Goal: Browse casually: Explore the website without a specific task or goal

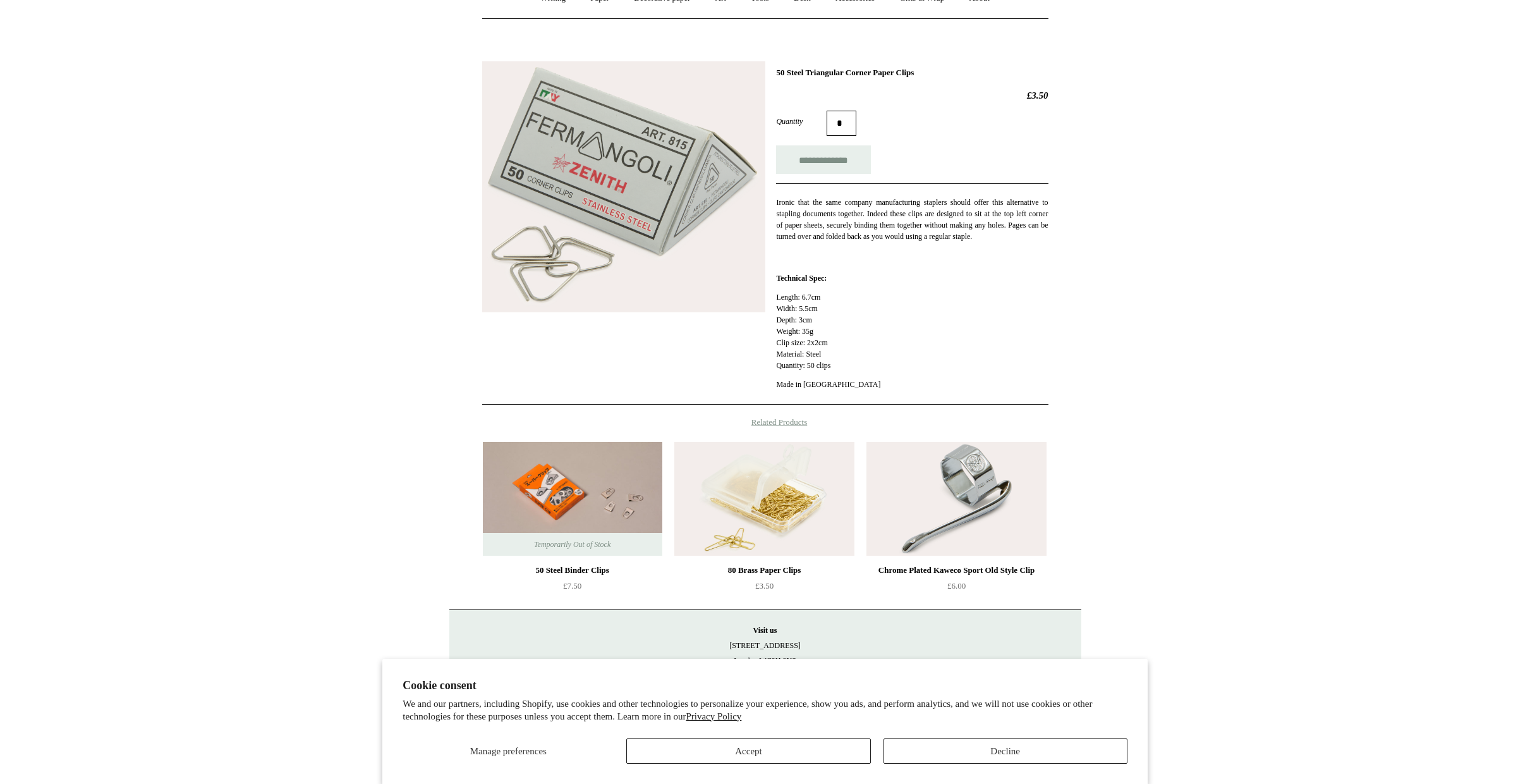
scroll to position [58, 0]
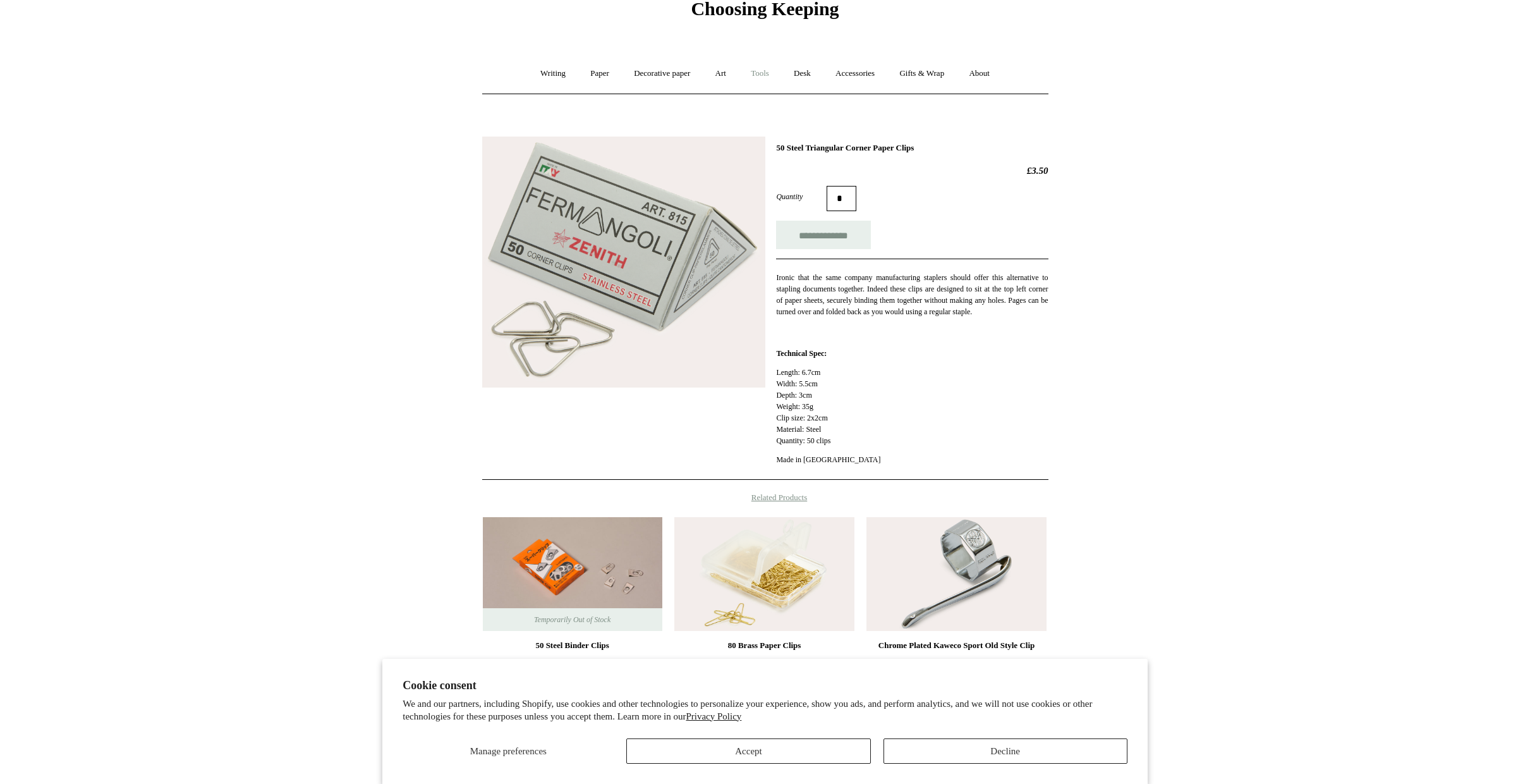
click at [774, 73] on link "Tools +" at bounding box center [760, 73] width 41 height 33
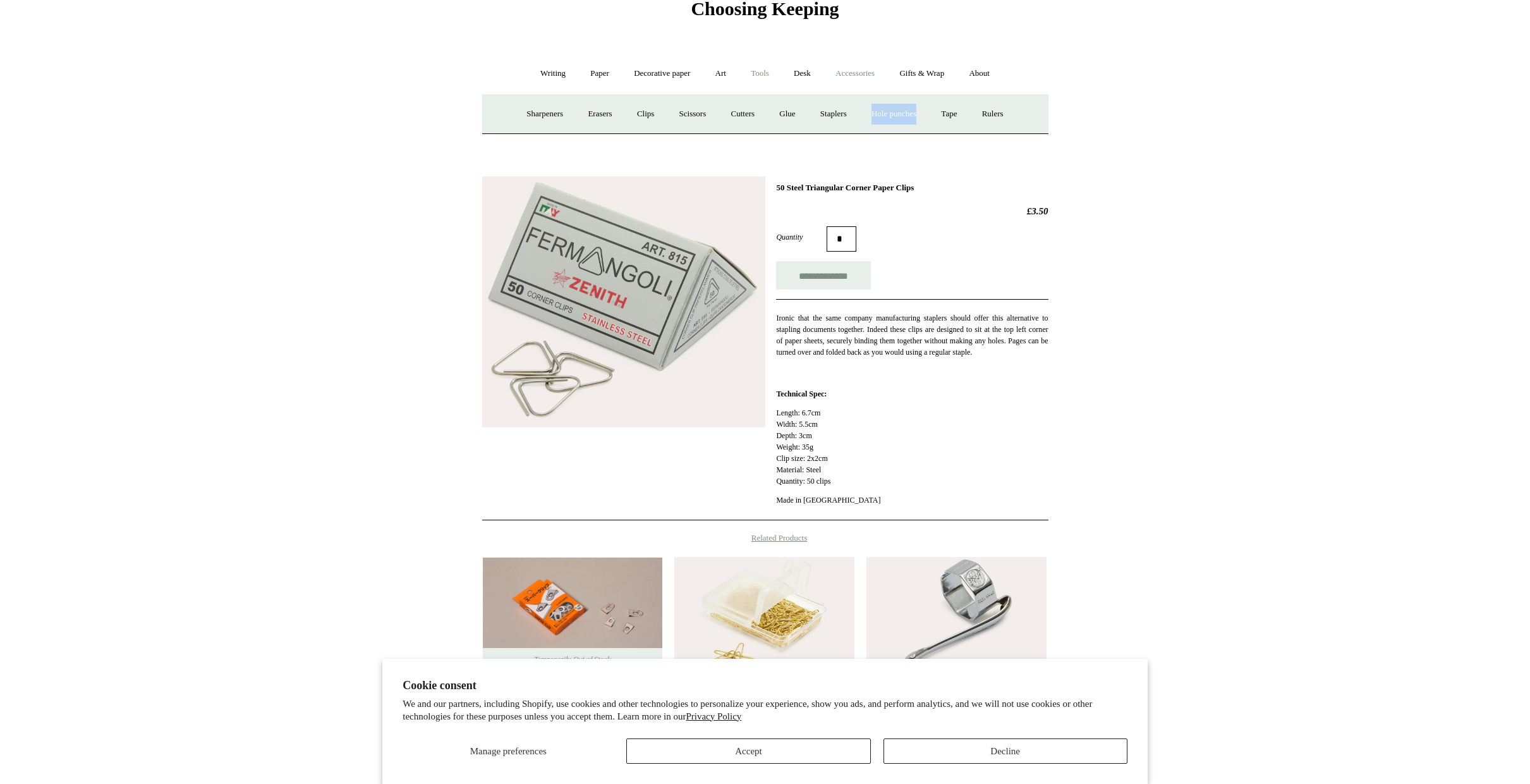
click at [861, 74] on link "Accessories +" at bounding box center [856, 73] width 62 height 33
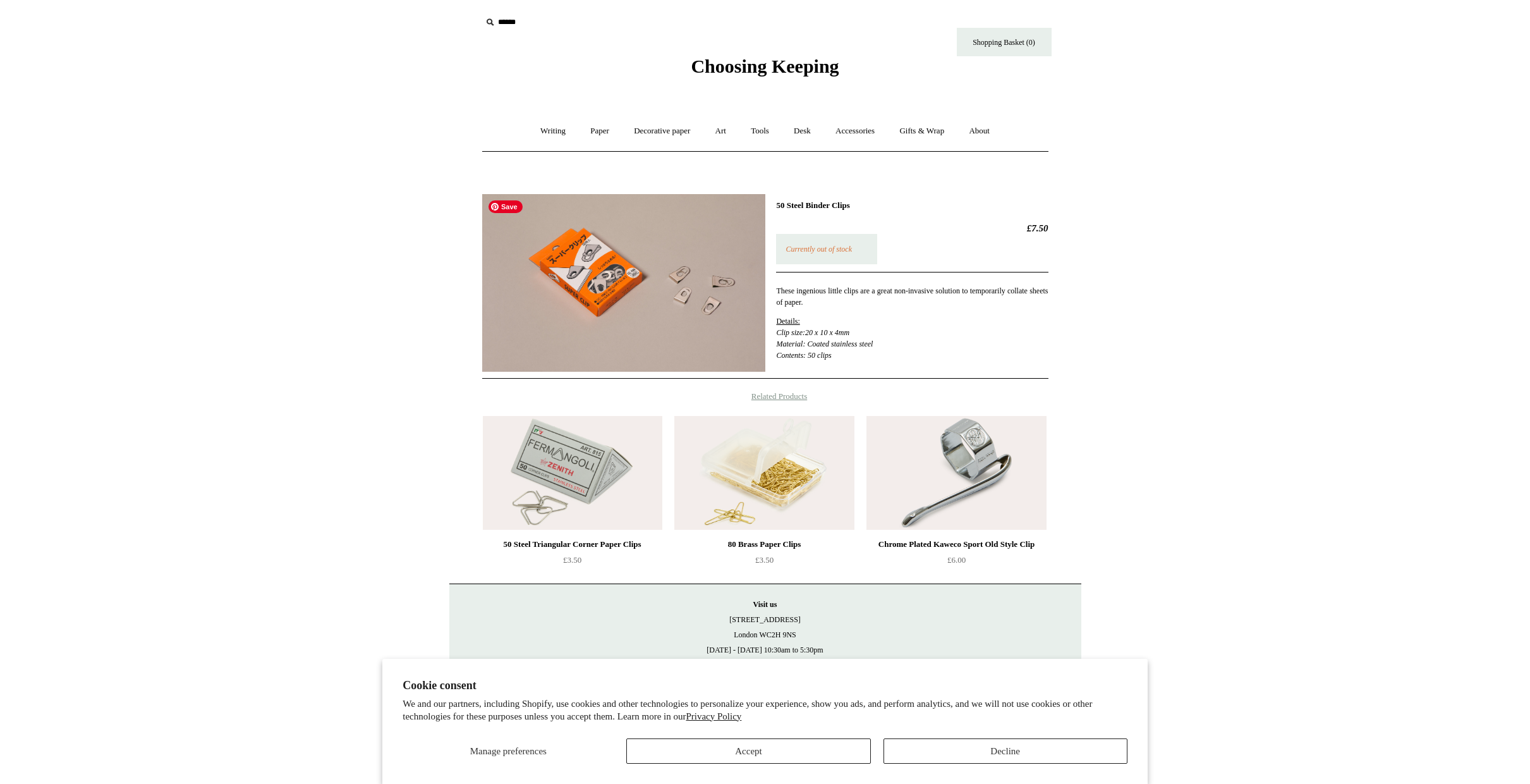
click at [686, 271] on img at bounding box center [624, 282] width 283 height 177
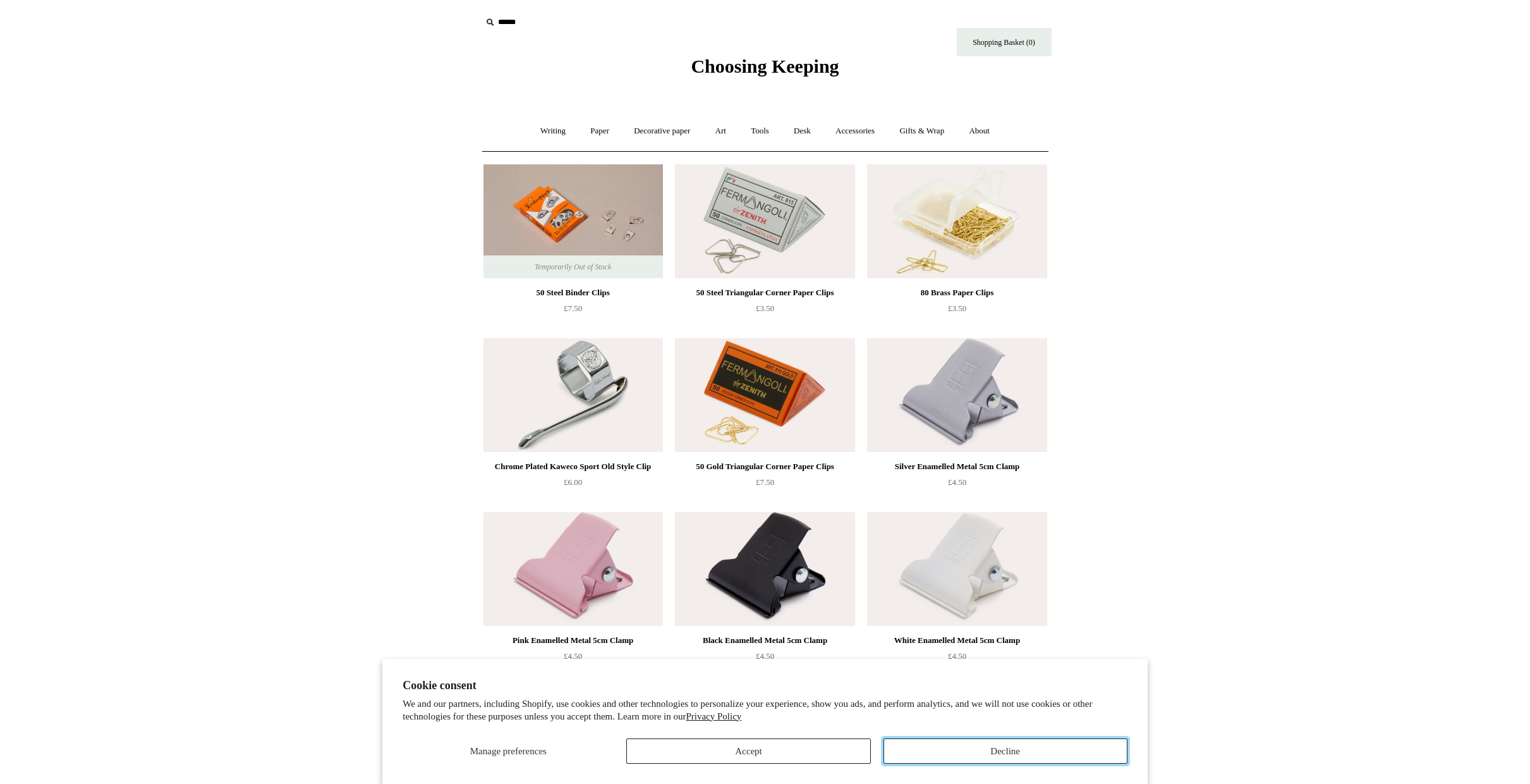
click at [979, 747] on button "Decline" at bounding box center [1006, 751] width 244 height 26
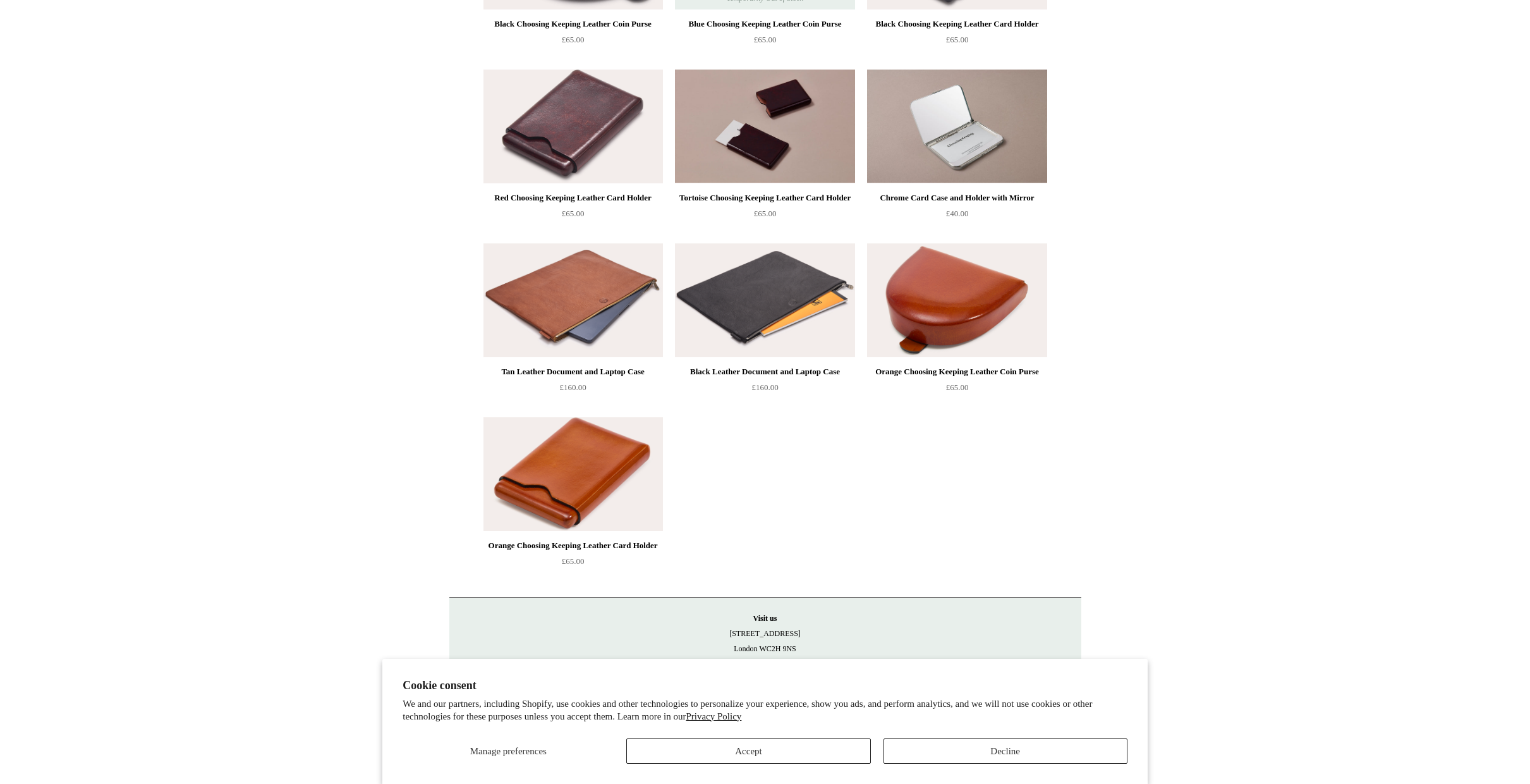
scroll to position [269, 0]
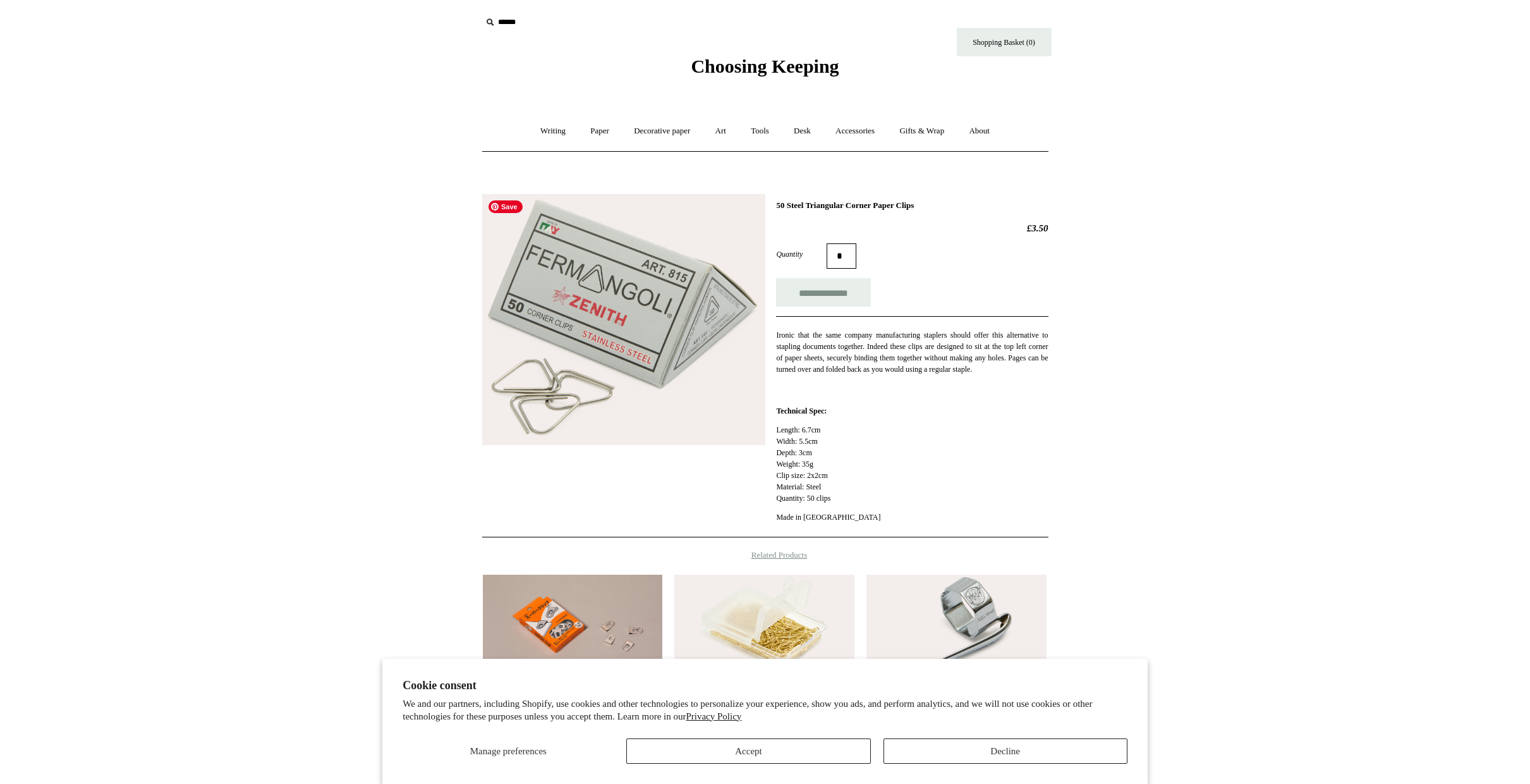
click at [635, 309] on img at bounding box center [624, 319] width 283 height 251
